Goal: Transaction & Acquisition: Purchase product/service

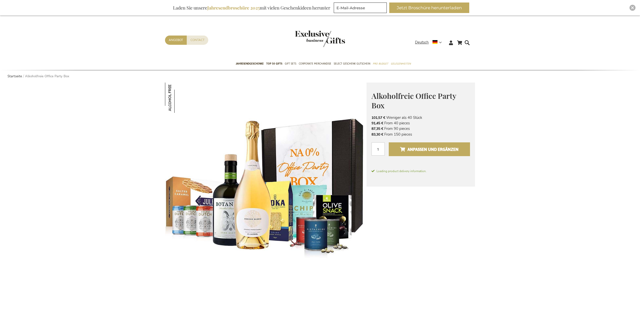
scroll to position [51, 0]
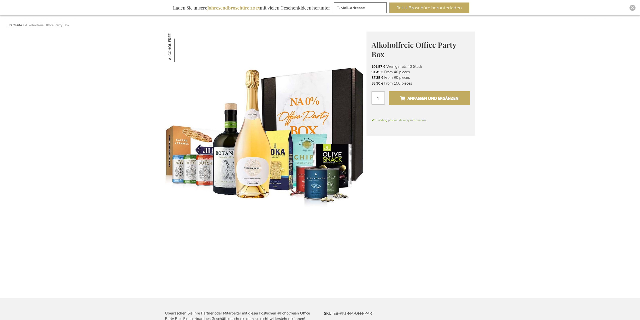
click at [414, 95] on span "Anpassen und ergänzen" at bounding box center [429, 98] width 59 height 8
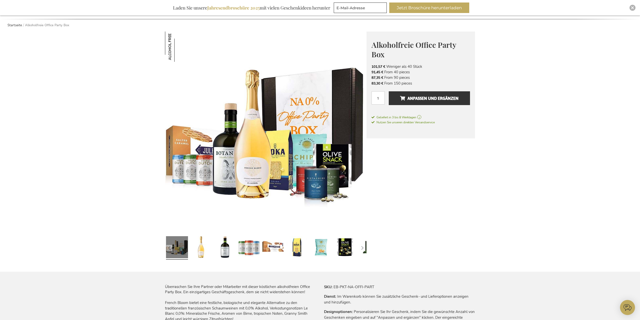
scroll to position [0, 0]
click at [419, 95] on span "Anpassen und ergänzen" at bounding box center [429, 98] width 59 height 8
click at [417, 105] on button "Anpassen und ergänzen" at bounding box center [429, 98] width 81 height 14
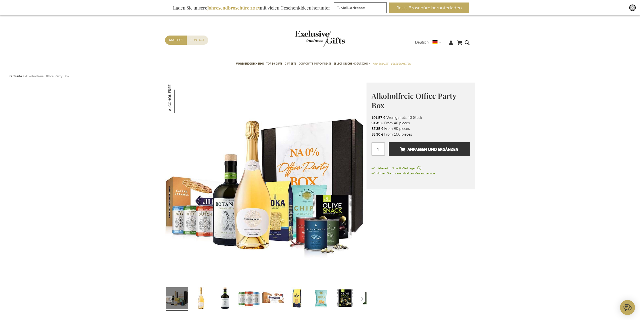
click at [631, 7] on div "Close" at bounding box center [633, 8] width 6 height 6
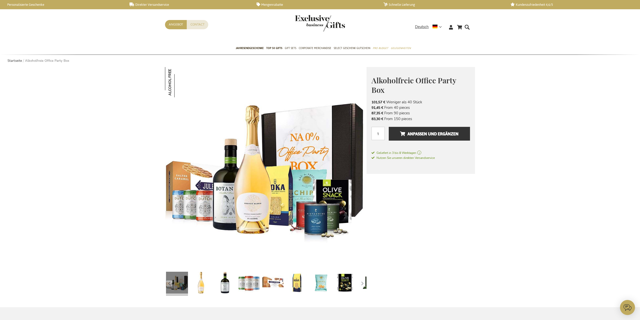
click at [398, 5] on link "Schnelle Lieferung" at bounding box center [443, 5] width 119 height 4
